Goal: Information Seeking & Learning: Understand process/instructions

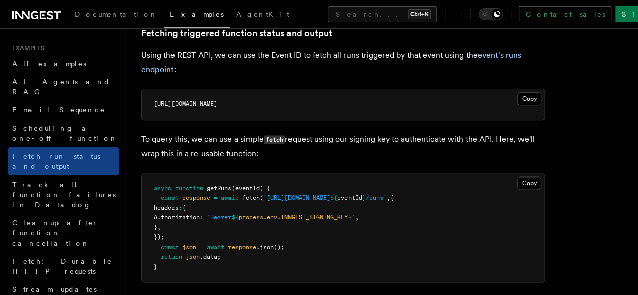
scroll to position [606, 0]
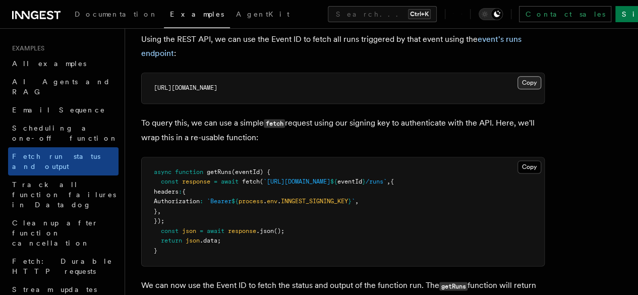
click at [518, 89] on button "Copy Copied" at bounding box center [530, 82] width 24 height 13
click at [428, 254] on pre "async function getRuns (eventId) { const response = await fetch ( `[URL][DOMAIN…" at bounding box center [343, 211] width 403 height 109
drag, startPoint x: 394, startPoint y: 225, endPoint x: 428, endPoint y: 223, distance: 33.9
click at [394, 185] on span "const response = await fetch ( `[URL][DOMAIN_NAME] ${ eventId } /runs` , {" at bounding box center [274, 181] width 240 height 7
click at [425, 237] on pre "async function getRuns (eventId) { const response = await fetch ( `[URL][DOMAIN…" at bounding box center [343, 211] width 403 height 109
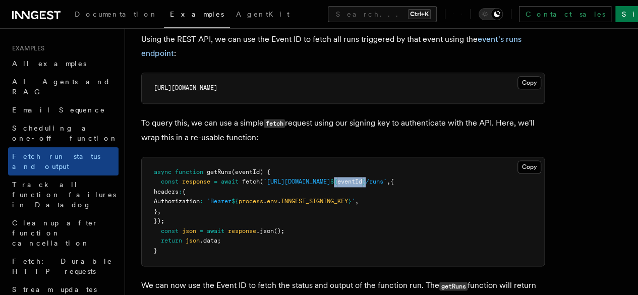
drag, startPoint x: 428, startPoint y: 221, endPoint x: 398, endPoint y: 224, distance: 30.4
click at [394, 185] on span "const response = await fetch ( `[URL][DOMAIN_NAME] ${ eventId } /runs` , {" at bounding box center [274, 181] width 240 height 7
copy span "{ eventId }"
click at [425, 242] on pre "async function getRuns (eventId) { const response = await fetch ( `[URL][DOMAIN…" at bounding box center [343, 211] width 403 height 109
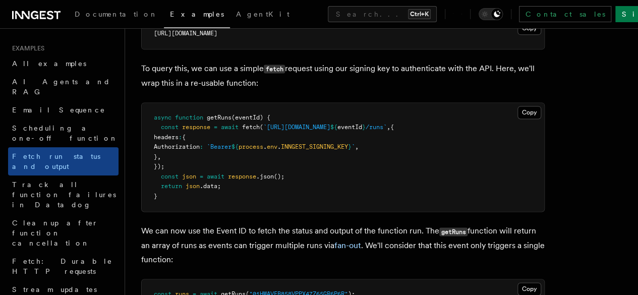
scroll to position [707, 0]
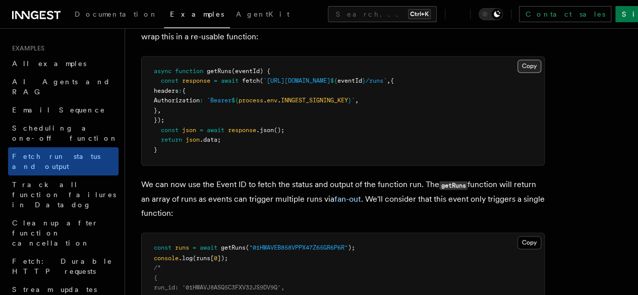
click at [518, 73] on button "Copy Copied" at bounding box center [530, 66] width 24 height 13
